Goal: Task Accomplishment & Management: Use online tool/utility

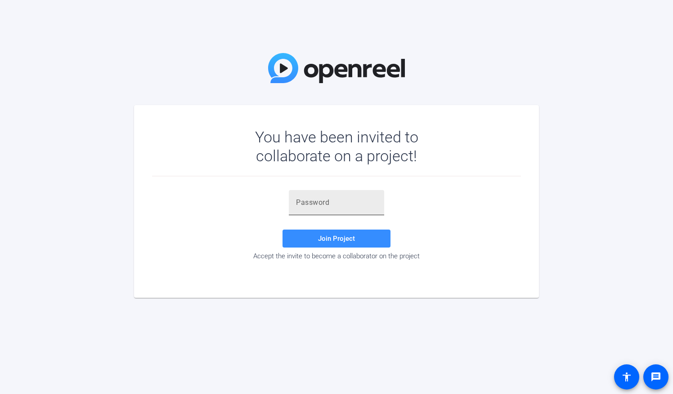
click at [305, 206] on input "text" at bounding box center [336, 202] width 81 height 11
paste input "Mqw(rB"
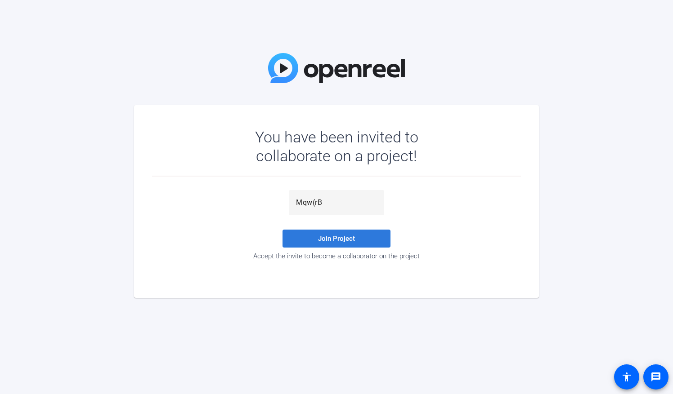
click at [333, 239] on span "Join Project" at bounding box center [336, 239] width 37 height 8
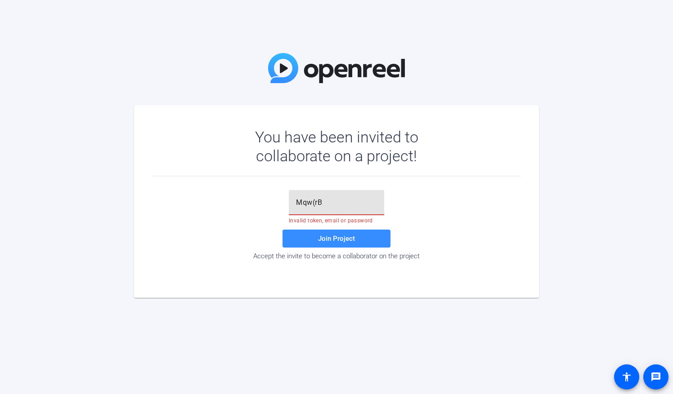
click at [324, 201] on input "Mqw(rB" at bounding box center [336, 202] width 81 height 11
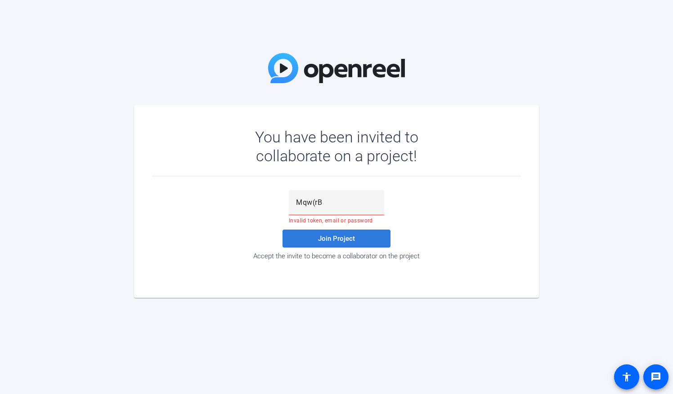
click at [337, 238] on span "Join Project" at bounding box center [336, 239] width 37 height 8
click at [324, 208] on div "Mqw(rB" at bounding box center [336, 202] width 81 height 25
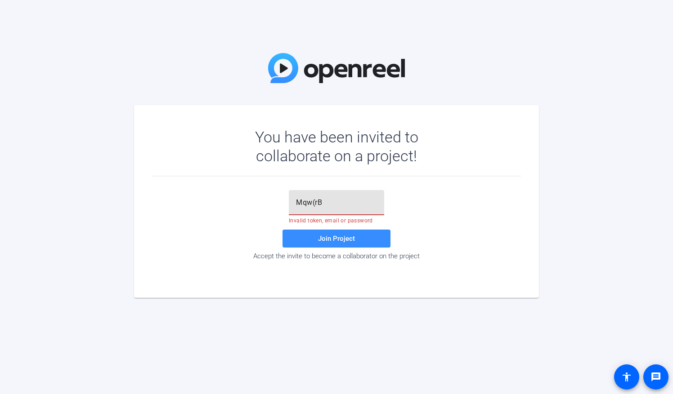
click at [296, 200] on input "Mqw(rB" at bounding box center [336, 202] width 81 height 11
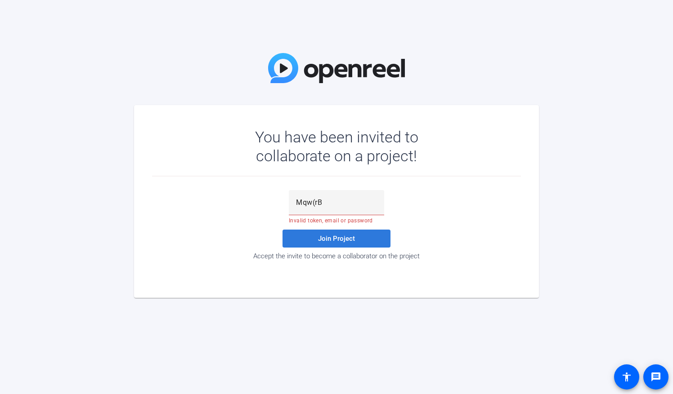
click at [330, 237] on span "Join Project" at bounding box center [336, 239] width 37 height 8
click at [322, 201] on input "Mqw(rB" at bounding box center [336, 202] width 81 height 11
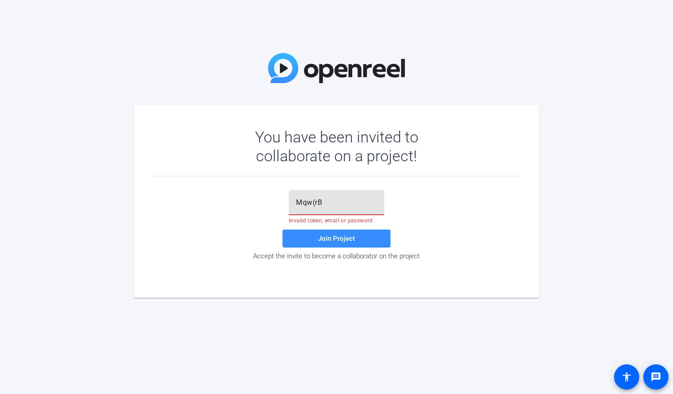
drag, startPoint x: 322, startPoint y: 201, endPoint x: 276, endPoint y: 201, distance: 46.3
click at [276, 201] on div "Mqw(rB Invalid token, email or password Join Project Accept the invite to becom…" at bounding box center [336, 225] width 369 height 70
type input "Mqw(rB"
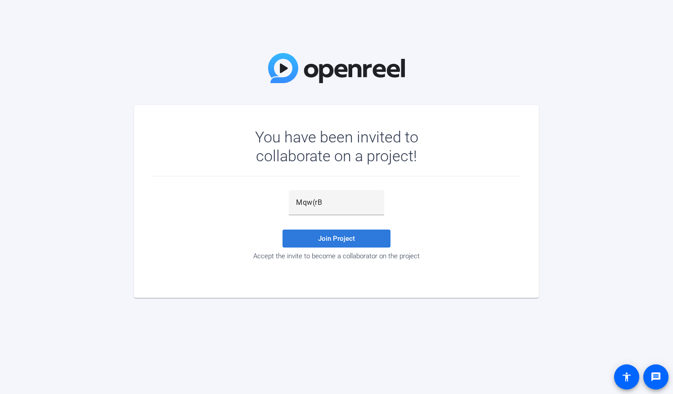
click at [320, 240] on span "Join Project" at bounding box center [336, 239] width 37 height 8
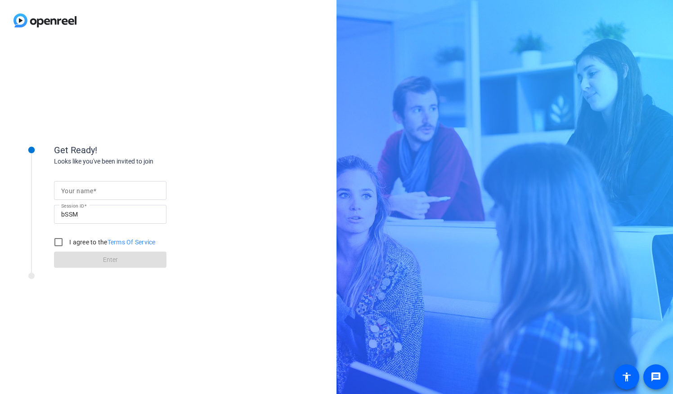
click at [85, 192] on mat-label "Your name" at bounding box center [77, 191] width 32 height 7
click at [85, 192] on input "Your name" at bounding box center [110, 190] width 98 height 11
type input "Brad McDermott"
click at [57, 246] on input "I agree to the Terms Of Service" at bounding box center [58, 242] width 18 height 18
checkbox input "true"
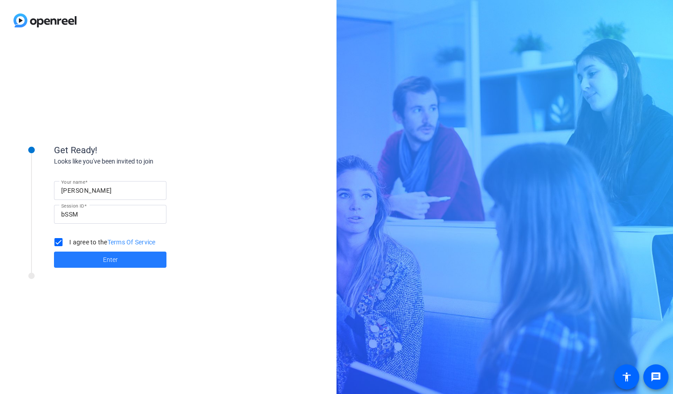
click at [116, 261] on span "Enter" at bounding box center [110, 259] width 15 height 9
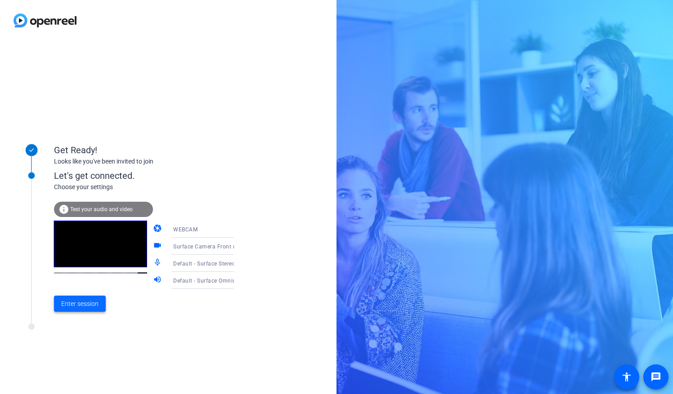
click at [79, 305] on span "Enter session" at bounding box center [79, 303] width 37 height 9
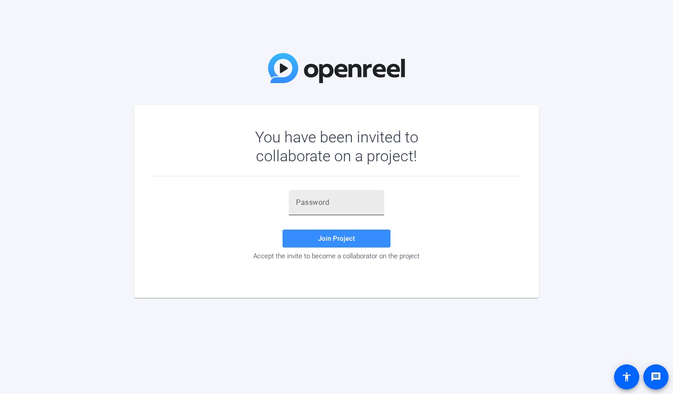
click at [293, 198] on div at bounding box center [336, 202] width 95 height 25
paste input "6@Agk$"
type input "6@Agk$"
click at [341, 237] on span "Join Project" at bounding box center [336, 239] width 37 height 8
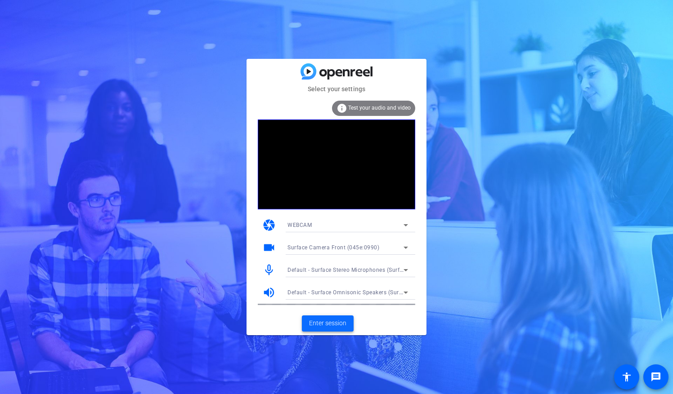
click at [318, 326] on span "Enter session" at bounding box center [327, 323] width 37 height 9
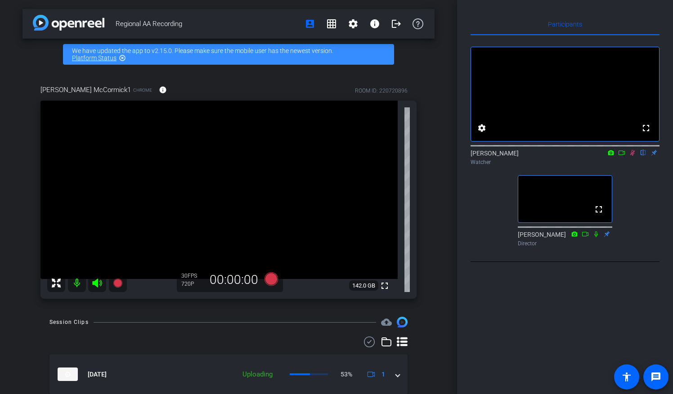
click at [630, 156] on icon at bounding box center [632, 153] width 7 height 6
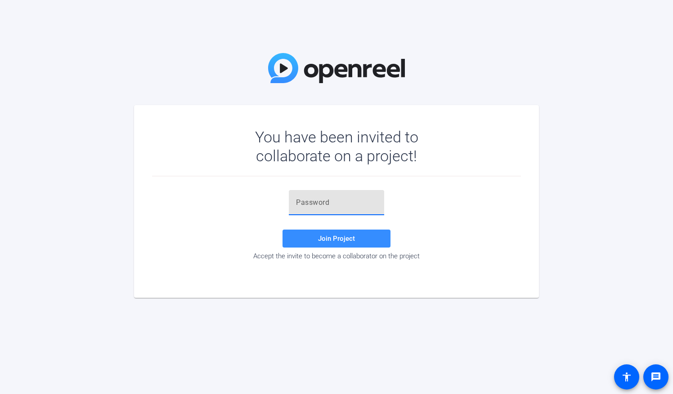
click at [299, 203] on input "text" at bounding box center [336, 202] width 81 height 11
paste input "DDoL$,"
type input "DDoL$,"
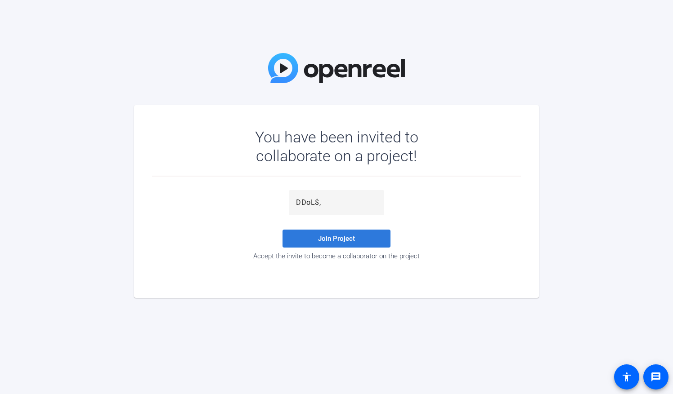
click at [329, 237] on span "Join Project" at bounding box center [336, 239] width 37 height 8
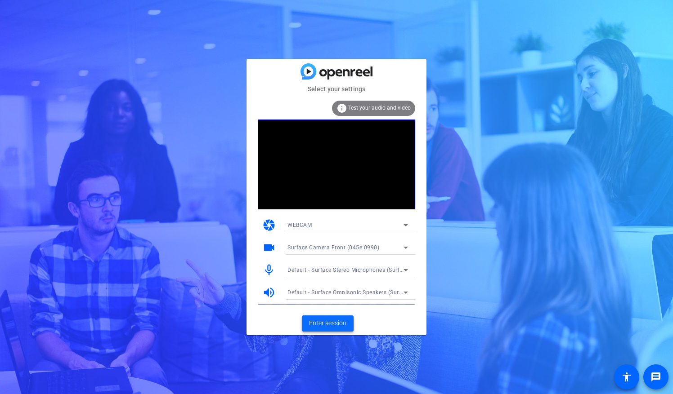
click at [343, 322] on span "Enter session" at bounding box center [327, 323] width 37 height 9
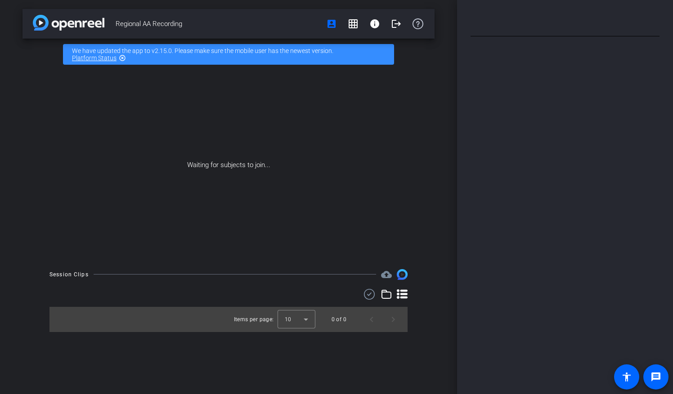
type input "Regional AA Recording"
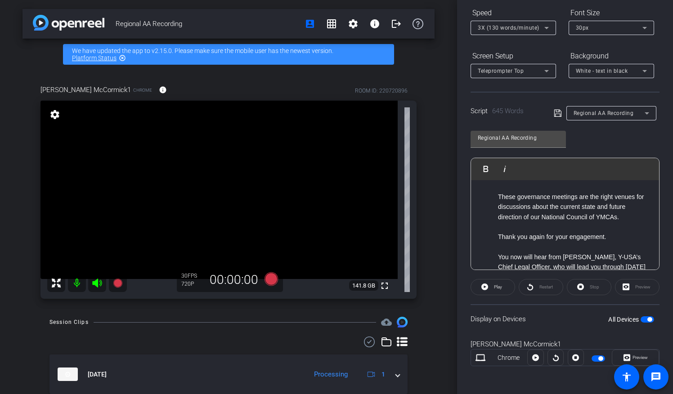
scroll to position [1079, 0]
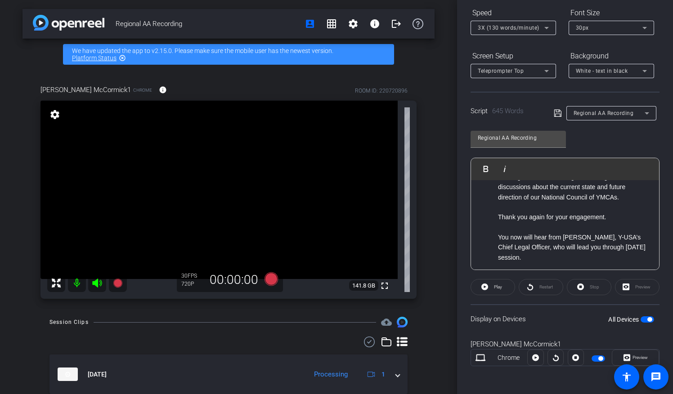
drag, startPoint x: 536, startPoint y: 236, endPoint x: 496, endPoint y: 209, distance: 48.3
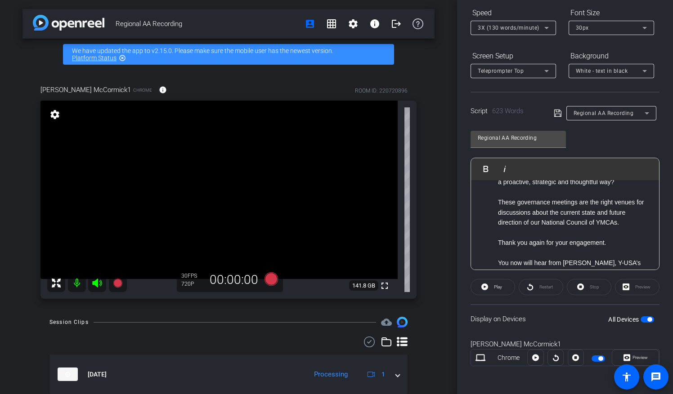
scroll to position [1034, 0]
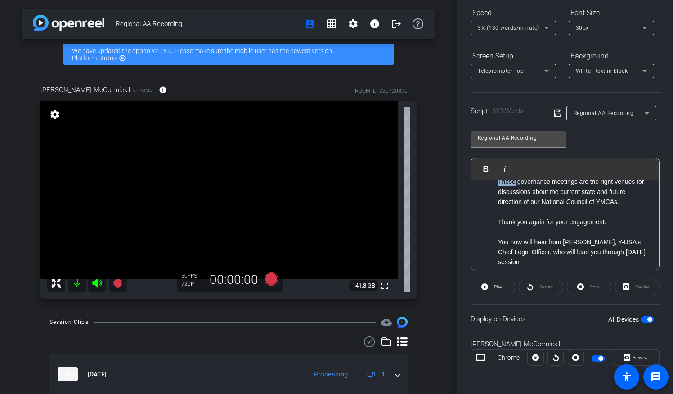
drag, startPoint x: 496, startPoint y: 251, endPoint x: 514, endPoint y: 249, distance: 19.0
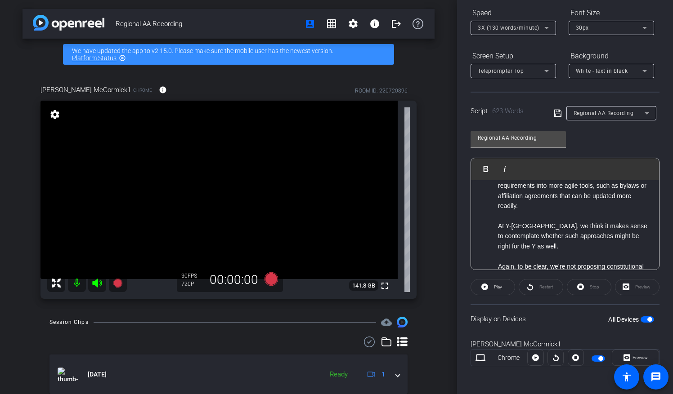
scroll to position [764, 0]
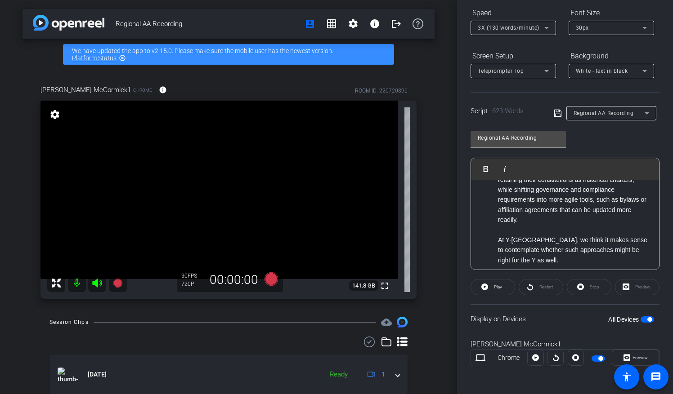
click at [538, 165] on li "I say that, because, as leaders of the Y and stewards of its legacy, we must al…" at bounding box center [574, 149] width 152 height 30
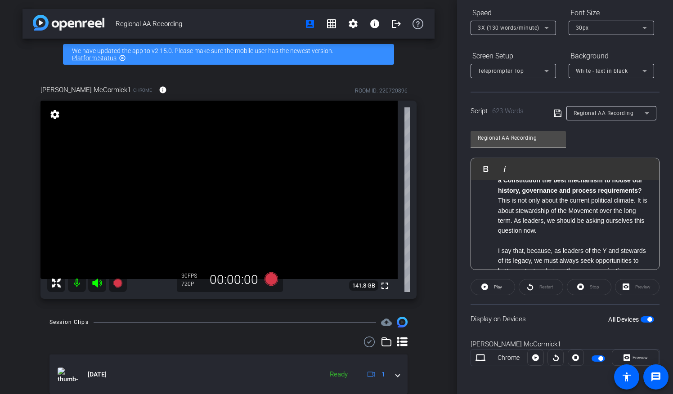
scroll to position [698, 0]
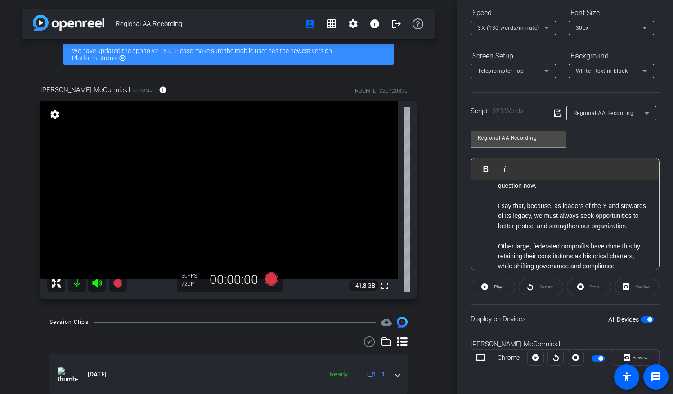
click at [546, 151] on li "While we are not proposing changes to the Constitution at this time , the insig…" at bounding box center [574, 125] width 152 height 50
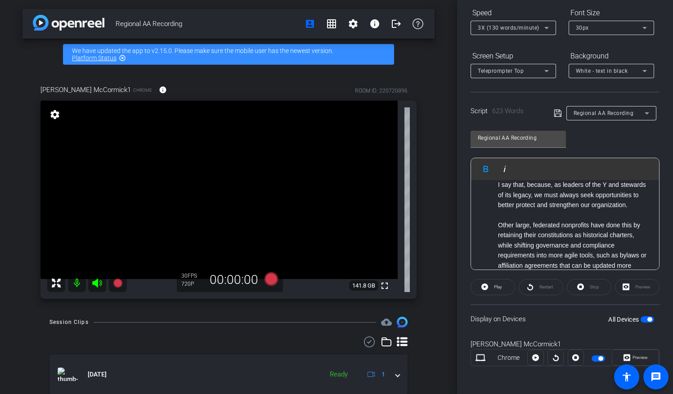
scroll to position [743, 0]
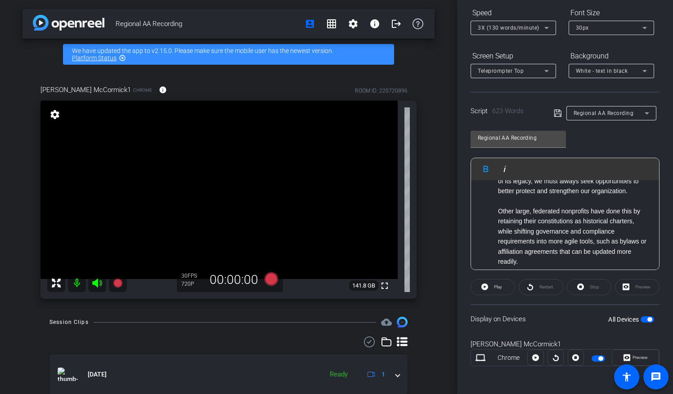
click at [577, 156] on li "This is not only about the current political climate. It is about stewardship o…" at bounding box center [574, 136] width 152 height 40
drag, startPoint x: 568, startPoint y: 221, endPoint x: 582, endPoint y: 192, distance: 32.4
click at [582, 192] on ul "So, as part of our efforts to proactively protect the YMCA brand, we worked wit…" at bounding box center [565, 277] width 170 height 604
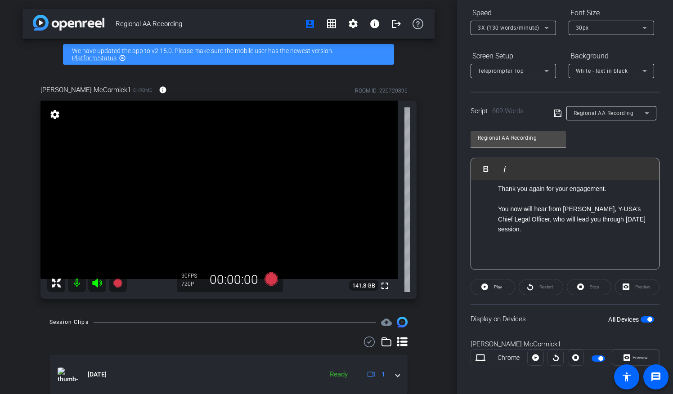
scroll to position [1058, 0]
click at [512, 174] on li "Our governance meetings are the right venues for discussions about the current …" at bounding box center [574, 159] width 152 height 30
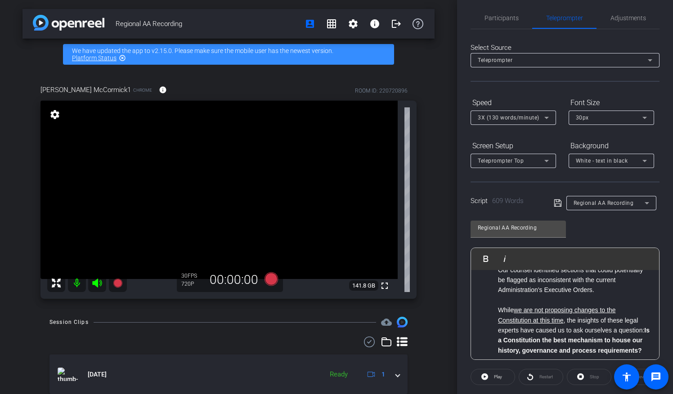
scroll to position [588, 0]
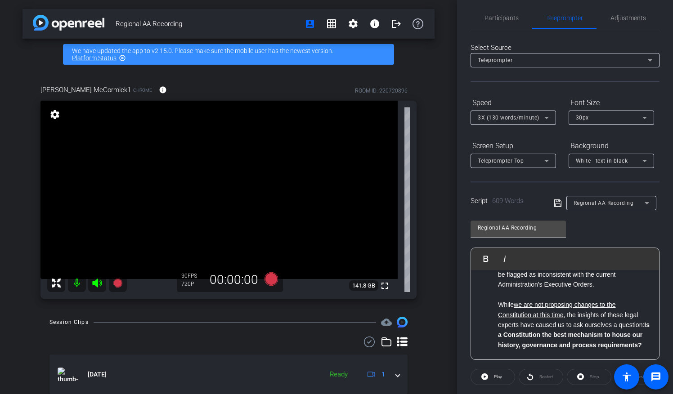
click at [555, 201] on icon at bounding box center [557, 203] width 7 height 7
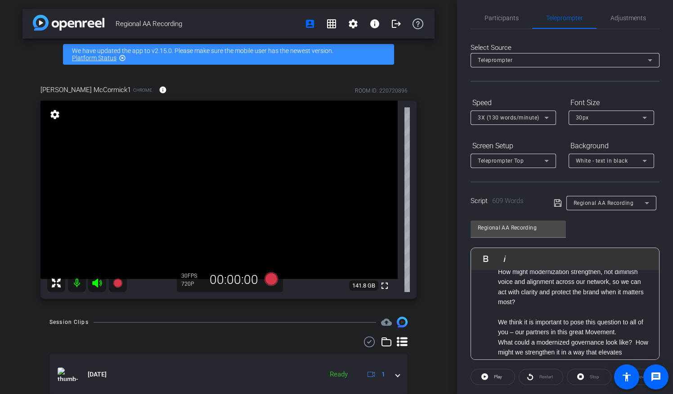
scroll to position [948, 0]
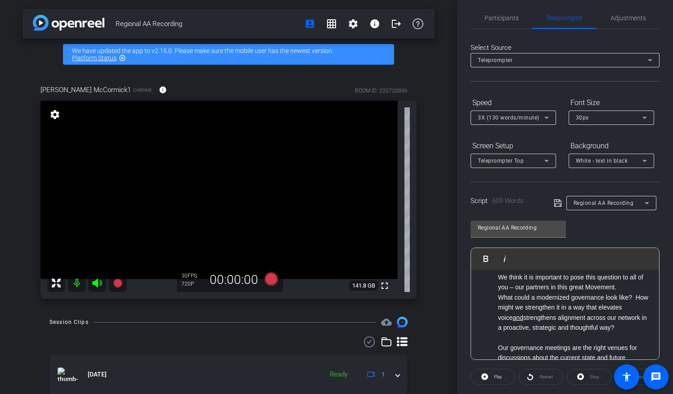
click at [498, 263] on li "How might modernization strengthen, not diminish voice and alignment across our…" at bounding box center [574, 242] width 152 height 40
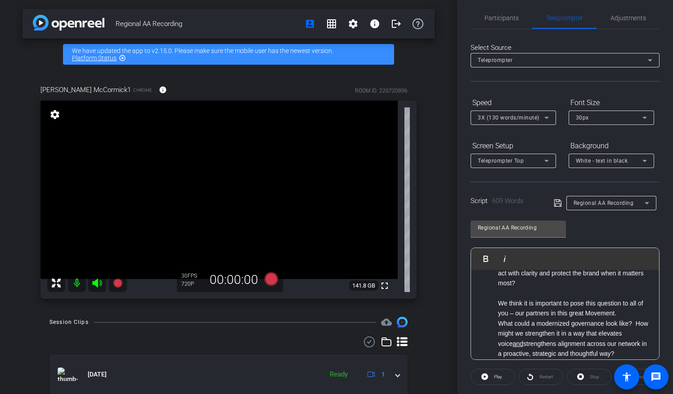
scroll to position [903, 0]
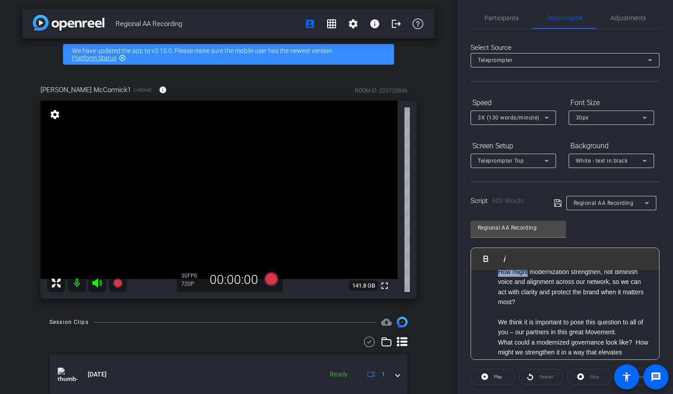
drag, startPoint x: 572, startPoint y: 292, endPoint x: 527, endPoint y: 331, distance: 59.6
click at [527, 331] on ul "So, as part of our efforts to proactively protect the YMCA brand, we worked wit…" at bounding box center [565, 192] width 170 height 574
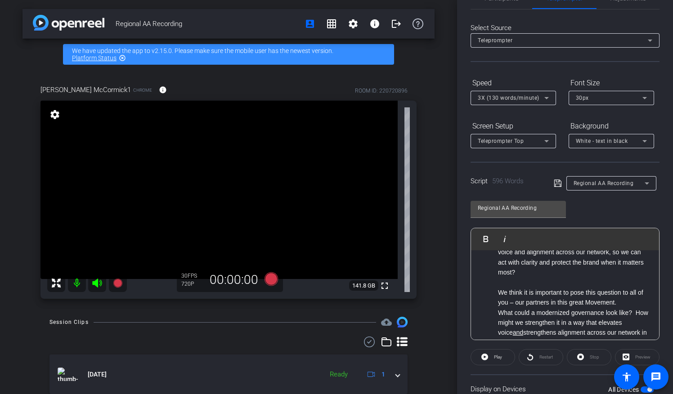
drag, startPoint x: 580, startPoint y: 293, endPoint x: 615, endPoint y: 294, distance: 35.1
click at [617, 277] on li "Again, to be clear, we’re not proposing constitutional changes right now. We kn…" at bounding box center [574, 247] width 152 height 60
click at [582, 277] on li "Again, to be clear, we’re not proposing constitutional changes right now. We kn…" at bounding box center [574, 247] width 152 height 60
click at [621, 277] on li "Again, to be clear, we’re not proposing constitutional changes right now. We kn…" at bounding box center [574, 247] width 152 height 60
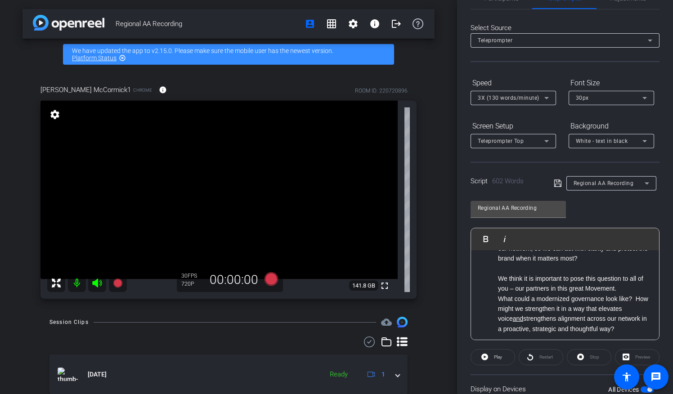
scroll to position [883, 0]
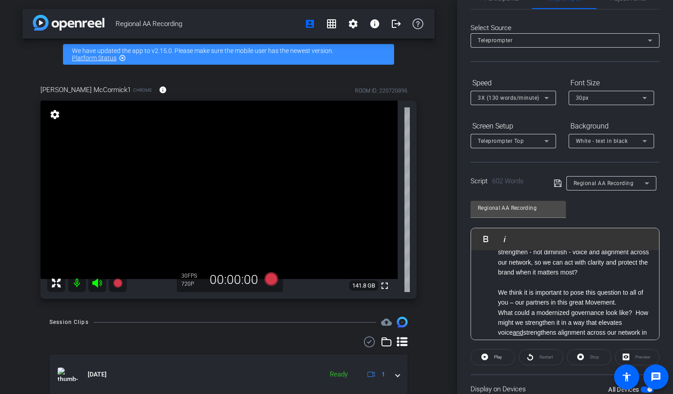
click at [596, 277] on li "Again, to be clear, we’re not proposing constitutional changes right now. We kn…" at bounding box center [574, 247] width 152 height 60
click at [592, 277] on li "Again, to be clear, we’re not proposing constitutional changes right now. We kn…" at bounding box center [574, 247] width 152 height 60
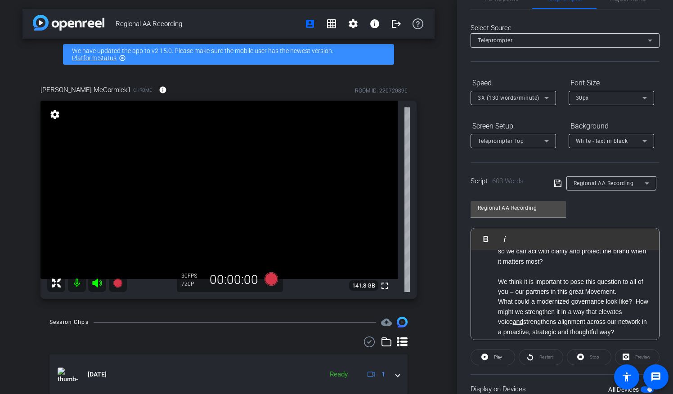
scroll to position [928, 0]
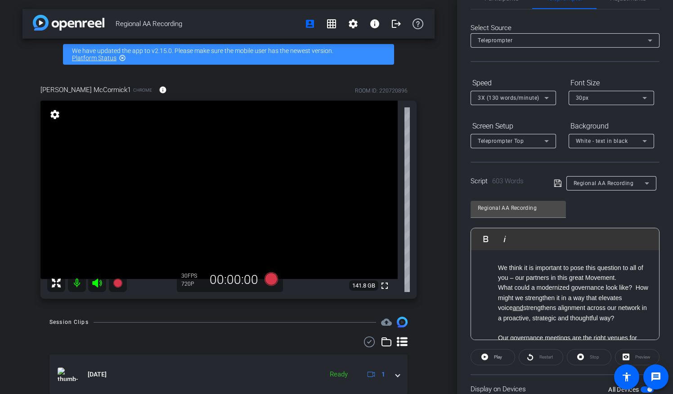
click at [514, 253] on li "We know there’s a lot to consider, including ... how modernizing our governance…" at bounding box center [574, 227] width 152 height 50
click at [579, 253] on li "We know there’s a lot to consider, including ... how modernizing our governance…" at bounding box center [574, 227] width 152 height 50
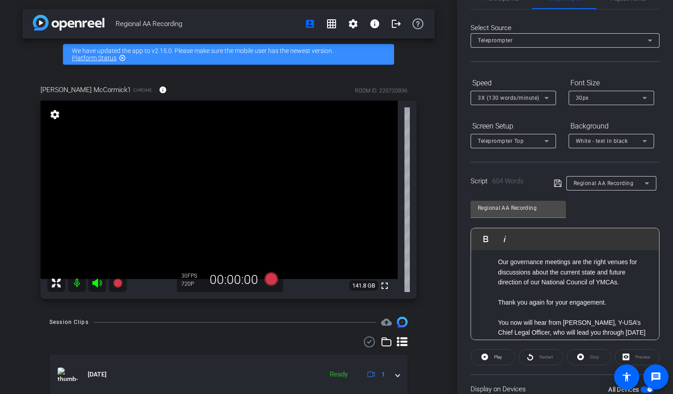
scroll to position [1018, 0]
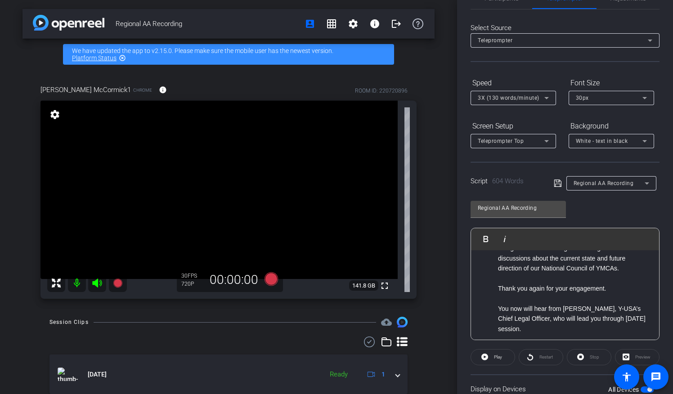
drag, startPoint x: 514, startPoint y: 287, endPoint x: 494, endPoint y: 261, distance: 33.3
click at [494, 261] on ul "So, as part of our efforts to proactively protect the YMCA brand, we worked wit…" at bounding box center [565, 52] width 170 height 564
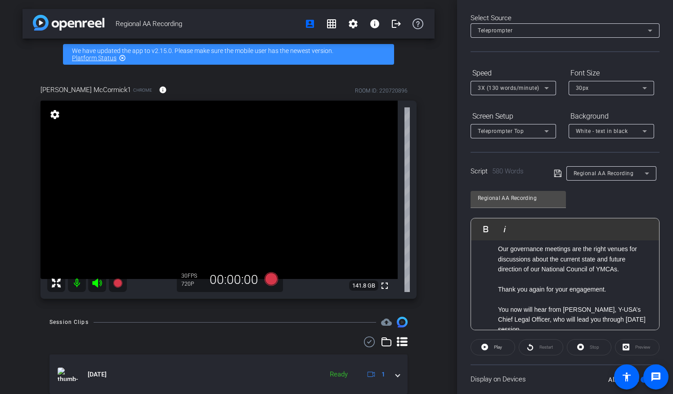
scroll to position [963, 0]
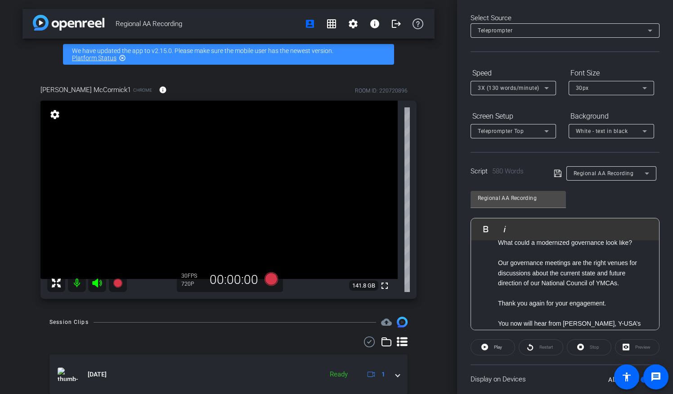
drag, startPoint x: 635, startPoint y: 290, endPoint x: 478, endPoint y: 293, distance: 157.0
click at [496, 313] on ul "So, as part of our efforts to proactively protect the YMCA brand, we worked wit…" at bounding box center [565, 82] width 170 height 534
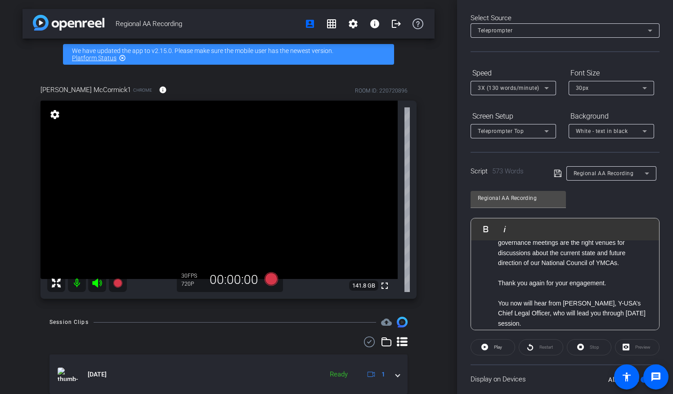
click at [626, 268] on li "We think it is important to pose this question to all of you – our partners in …" at bounding box center [574, 243] width 152 height 50
drag, startPoint x: 630, startPoint y: 283, endPoint x: 641, endPoint y: 282, distance: 11.7
drag, startPoint x: 496, startPoint y: 304, endPoint x: 616, endPoint y: 310, distance: 119.3
click at [616, 310] on ul "So, as part of our efforts to proactively protect the YMCA brand, we worked wit…" at bounding box center [565, 72] width 170 height 514
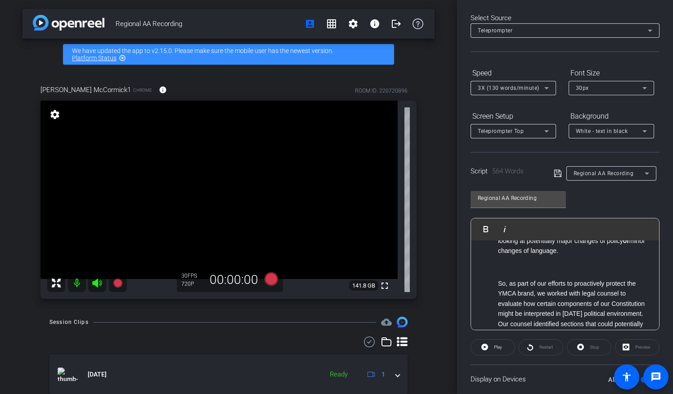
scroll to position [513, 0]
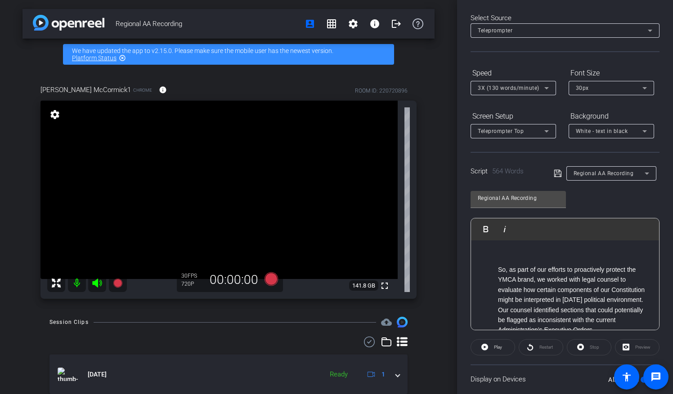
click at [499, 259] on p at bounding box center [565, 254] width 170 height 10
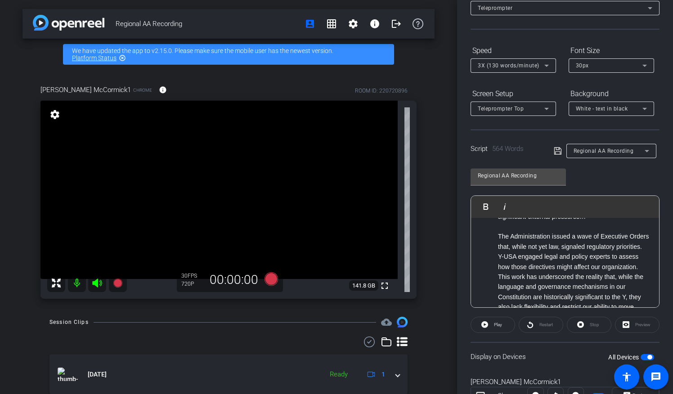
scroll to position [90, 0]
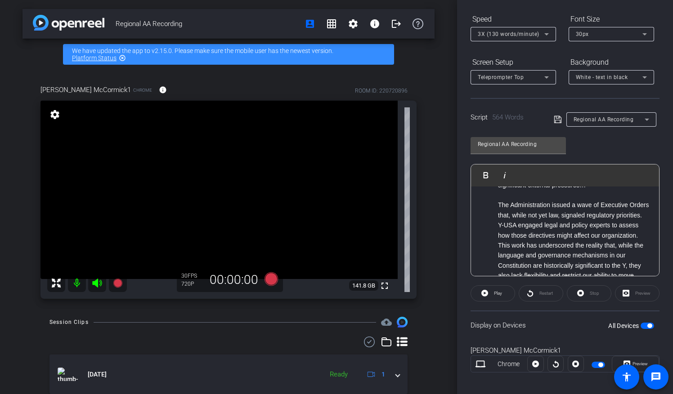
click at [556, 120] on icon at bounding box center [558, 119] width 8 height 11
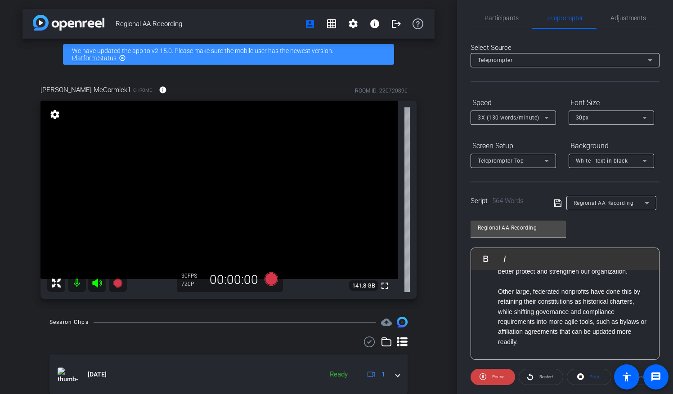
scroll to position [0, 0]
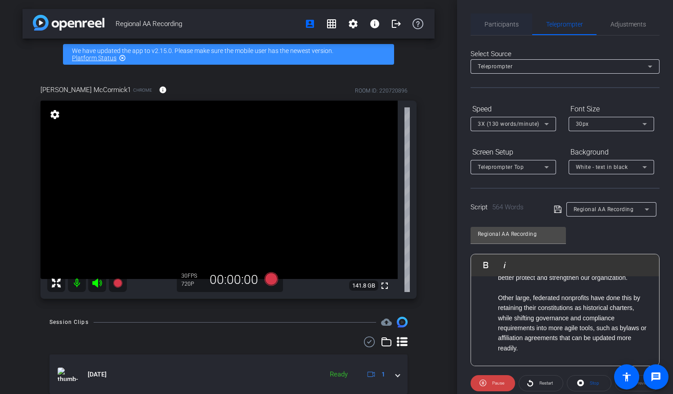
click at [501, 24] on span "Participants" at bounding box center [501, 24] width 34 height 6
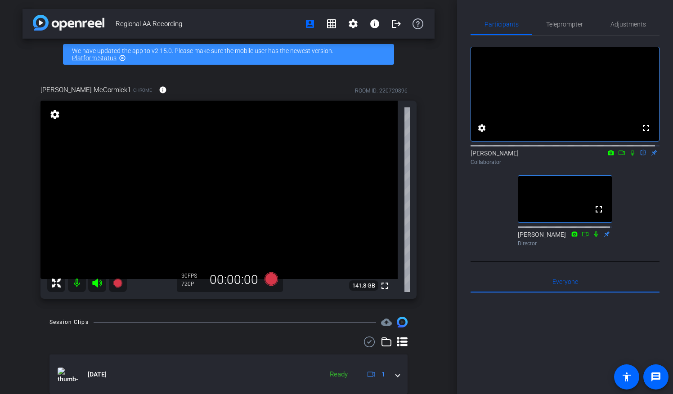
click at [630, 156] on icon at bounding box center [632, 153] width 4 height 6
click at [630, 156] on icon at bounding box center [632, 153] width 5 height 6
click at [629, 156] on icon at bounding box center [632, 153] width 7 height 6
click at [558, 25] on span "Teleprompter" at bounding box center [564, 24] width 37 height 6
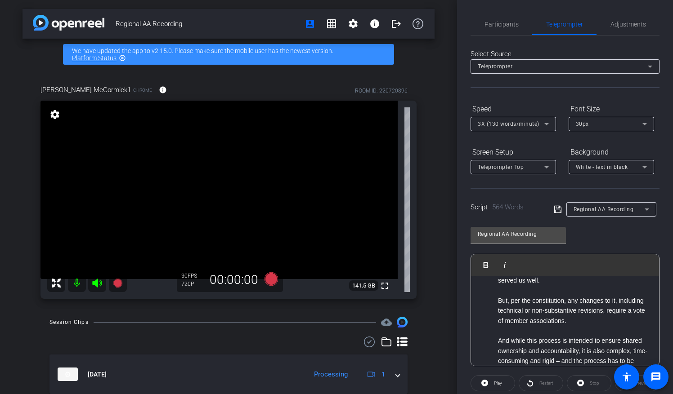
scroll to position [440, 0]
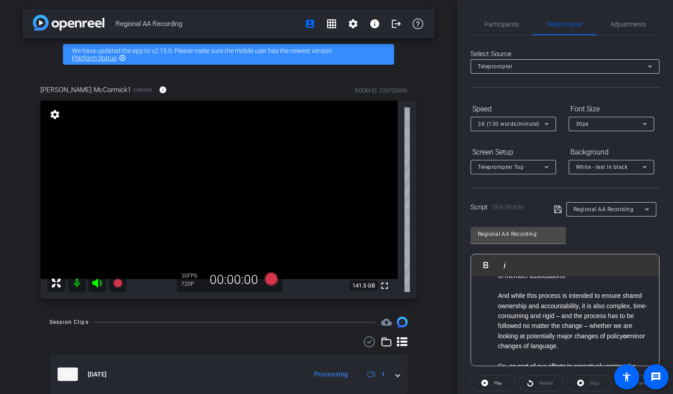
type input "substantive"
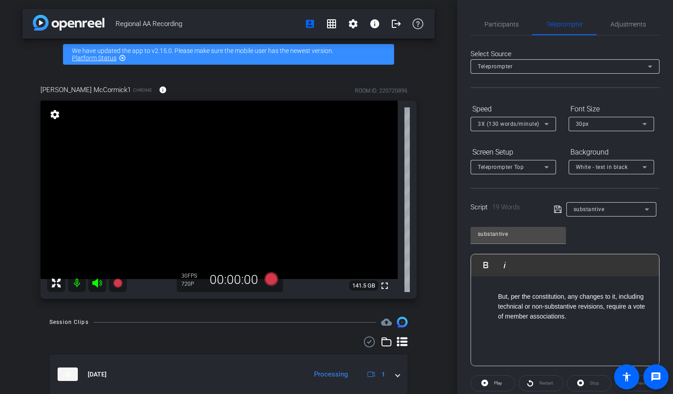
click at [535, 306] on li "But, per the constitution, any changes to it, including technical or non-substa…" at bounding box center [574, 307] width 152 height 30
drag, startPoint x: 530, startPoint y: 307, endPoint x: 574, endPoint y: 308, distance: 44.5
click at [574, 308] on li "But, per the constitution, any changes to it, including technical or non-substa…" at bounding box center [574, 307] width 152 height 30
click at [554, 208] on icon at bounding box center [557, 209] width 7 height 7
click at [554, 207] on icon at bounding box center [557, 209] width 7 height 7
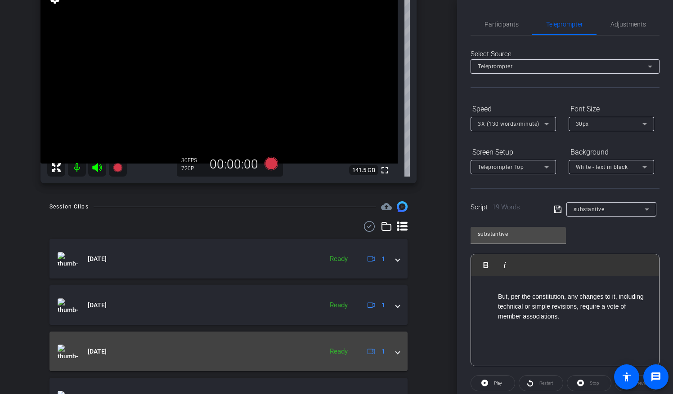
scroll to position [135, 0]
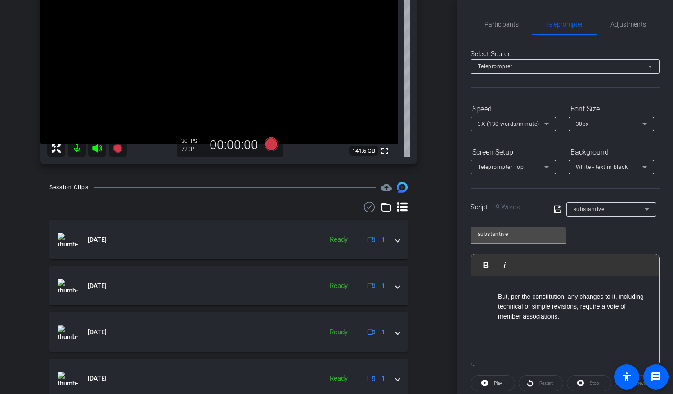
click at [532, 307] on li "But, per the constitution, any changes to it, including technical or simple rev…" at bounding box center [574, 307] width 152 height 30
drag, startPoint x: 532, startPoint y: 307, endPoint x: 549, endPoint y: 307, distance: 17.1
click at [549, 307] on li "But, per the constitution, any changes to it, including technical or simple rev…" at bounding box center [574, 307] width 152 height 30
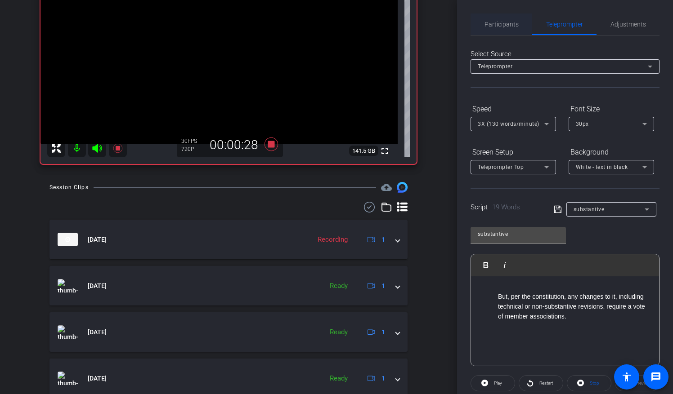
click at [496, 22] on span "Participants" at bounding box center [501, 24] width 34 height 6
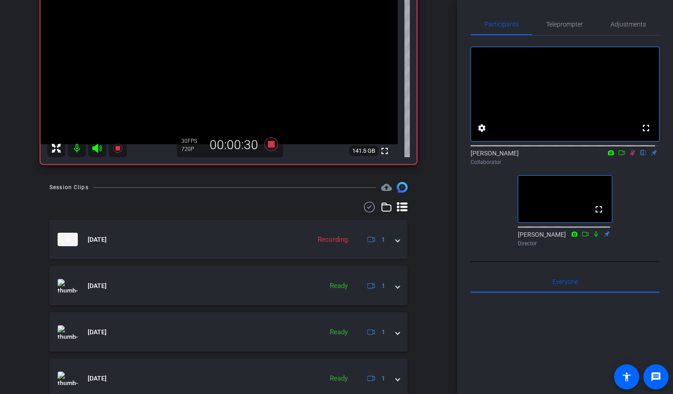
click at [630, 156] on icon at bounding box center [632, 153] width 5 height 6
click at [630, 156] on icon at bounding box center [632, 153] width 4 height 6
click at [562, 24] on span "Teleprompter" at bounding box center [564, 24] width 37 height 6
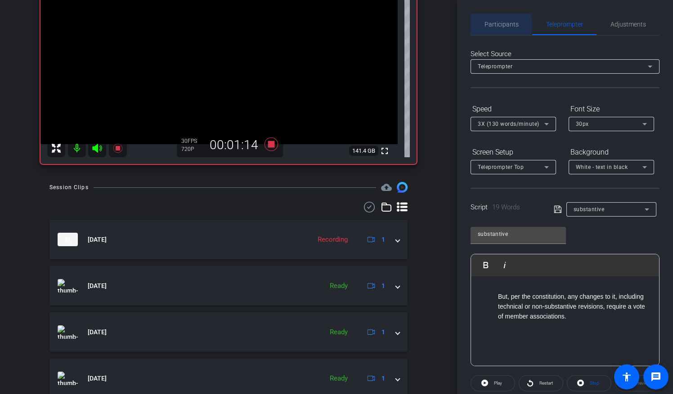
click at [498, 25] on span "Participants" at bounding box center [501, 24] width 34 height 6
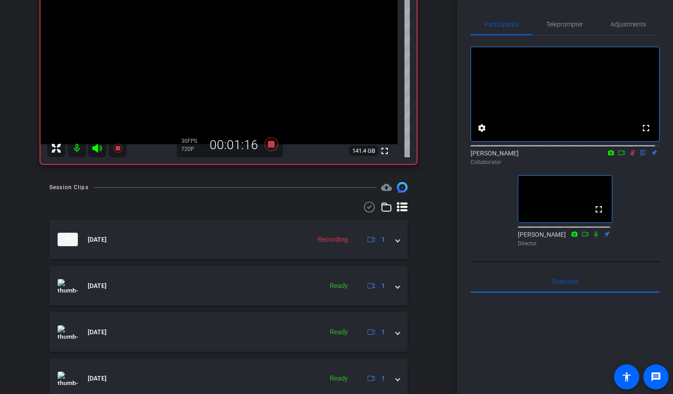
click at [629, 156] on icon at bounding box center [632, 153] width 7 height 6
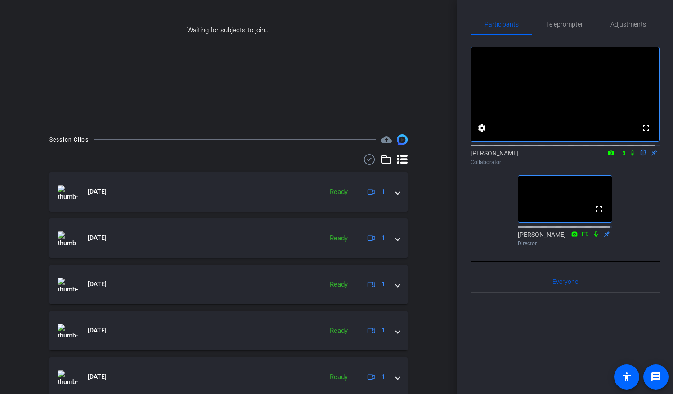
scroll to position [87, 0]
